Goal: Task Accomplishment & Management: Use online tool/utility

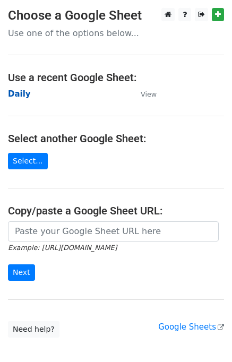
click at [22, 94] on strong "Daily" at bounding box center [19, 94] width 23 height 10
click at [23, 98] on strong "Daily" at bounding box center [19, 94] width 23 height 10
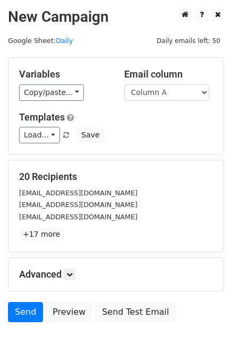
scroll to position [6, 0]
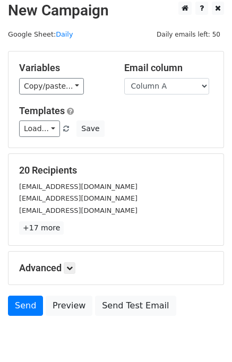
click at [65, 272] on h5 "Advanced" at bounding box center [116, 268] width 194 height 12
click at [70, 271] on link at bounding box center [70, 268] width 12 height 12
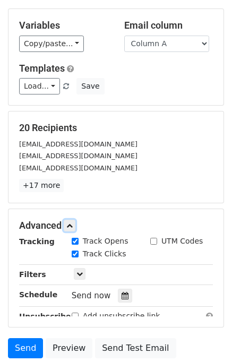
scroll to position [134, 0]
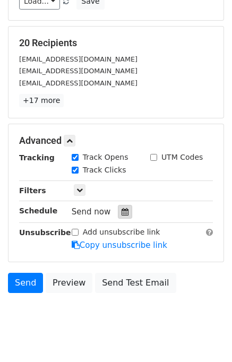
click at [124, 210] on div at bounding box center [125, 212] width 14 height 14
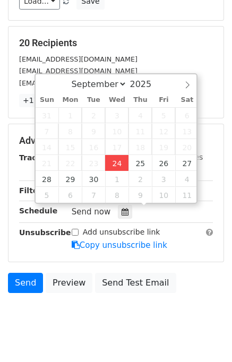
type input "2025-09-24 12:23"
type input "23"
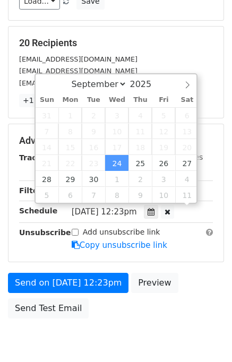
scroll to position [0, 0]
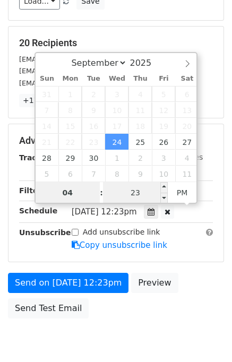
type input "04"
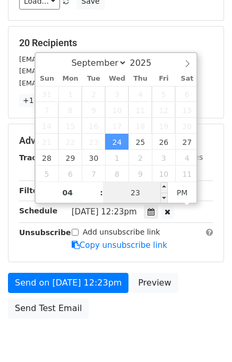
type input "2025-09-24 16:23"
click at [126, 182] on input "23" at bounding box center [135, 192] width 65 height 21
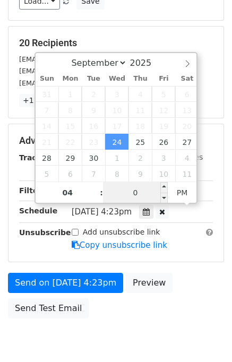
type input "00"
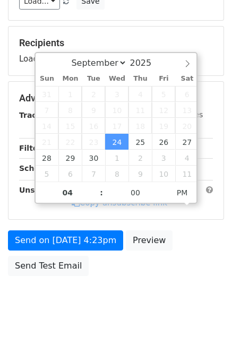
type input "2025-09-24 16:00"
click at [201, 296] on body "New Campaign Daily emails left: 50 Google Sheet: Daily Variables Copy/paste... …" at bounding box center [116, 98] width 232 height 449
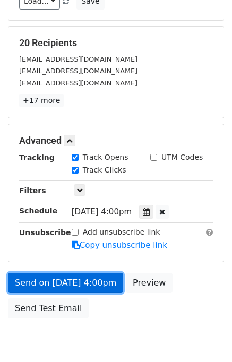
click at [92, 281] on link "Send on Sep 24 at 4:00pm" at bounding box center [65, 283] width 115 height 20
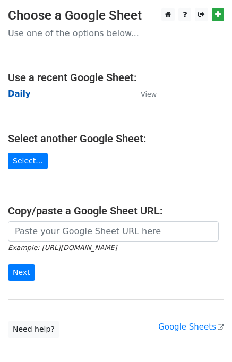
click at [15, 98] on strong "Daily" at bounding box center [19, 94] width 23 height 10
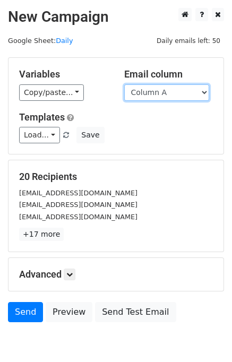
click at [174, 93] on select "Column A Column B Column C" at bounding box center [166, 92] width 85 height 16
select select "Column B"
click at [124, 84] on select "Column A Column B Column C" at bounding box center [166, 92] width 85 height 16
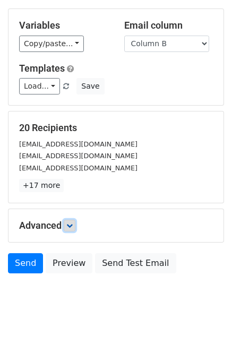
click at [70, 225] on icon at bounding box center [69, 225] width 6 height 6
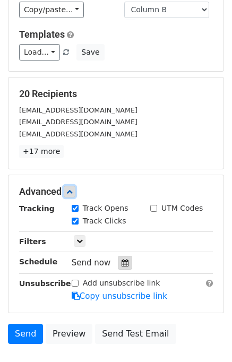
scroll to position [112, 0]
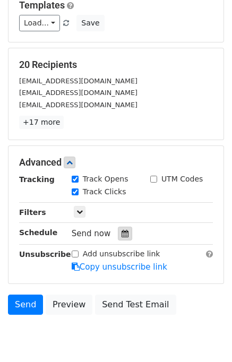
click at [118, 232] on div at bounding box center [125, 234] width 14 height 14
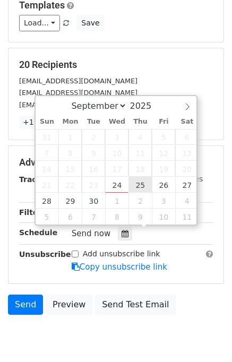
type input "2025-09-25 12:00"
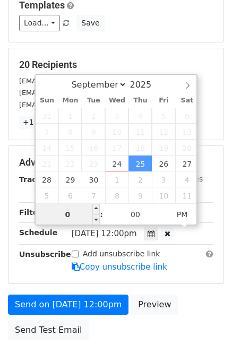
type input "05"
type input "2025-09-25 17:00"
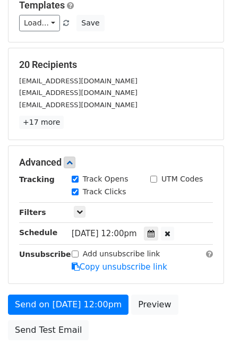
click at [183, 282] on form "Variables Copy/paste... {{Column A}} {{Column B}} {{Column C}} Email column Col…" at bounding box center [116, 145] width 216 height 400
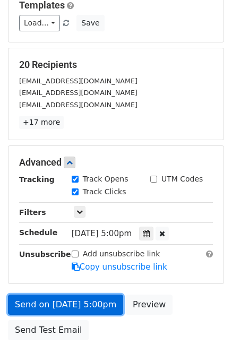
click at [86, 301] on link "Send on Sep 25 at 5:00pm" at bounding box center [65, 304] width 115 height 20
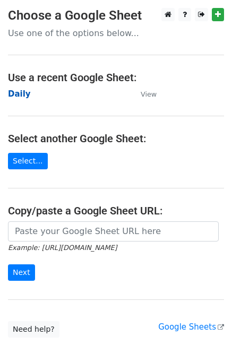
click at [22, 95] on strong "Daily" at bounding box center [19, 94] width 23 height 10
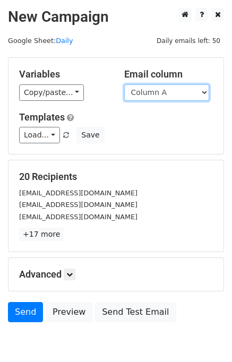
click at [180, 93] on select "Column A Column B Column C" at bounding box center [166, 92] width 85 height 16
click at [124, 84] on select "Column A Column B Column C" at bounding box center [166, 92] width 85 height 16
click at [171, 97] on select "Column A Column B Column C" at bounding box center [166, 92] width 85 height 16
select select "Column C"
click at [124, 84] on select "Column A Column B Column C" at bounding box center [166, 92] width 85 height 16
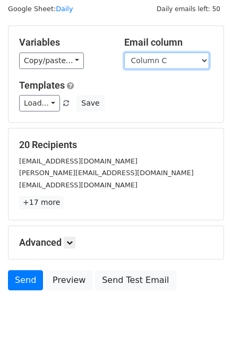
scroll to position [49, 0]
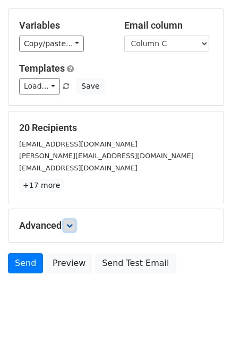
click at [68, 227] on icon at bounding box center [69, 225] width 6 height 6
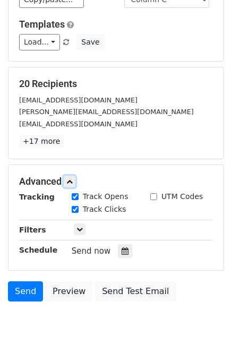
scroll to position [128, 0]
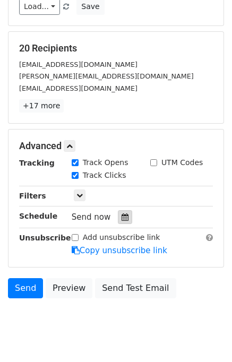
click at [121, 221] on div at bounding box center [125, 217] width 14 height 14
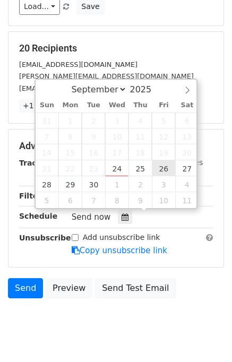
type input "[DATE] 12:00"
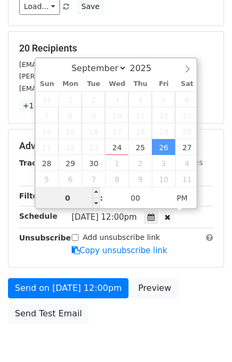
type input "06"
type input "[DATE] 18:00"
click at [181, 300] on div "Send on [DATE] 12:00pm Preview Send Test Email" at bounding box center [116, 303] width 232 height 51
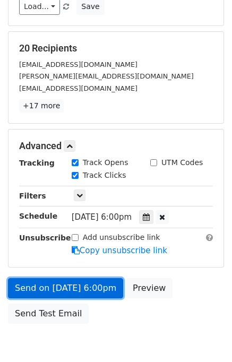
click at [66, 286] on link "Send on [DATE] 6:00pm" at bounding box center [65, 288] width 115 height 20
